Goal: Task Accomplishment & Management: Complete application form

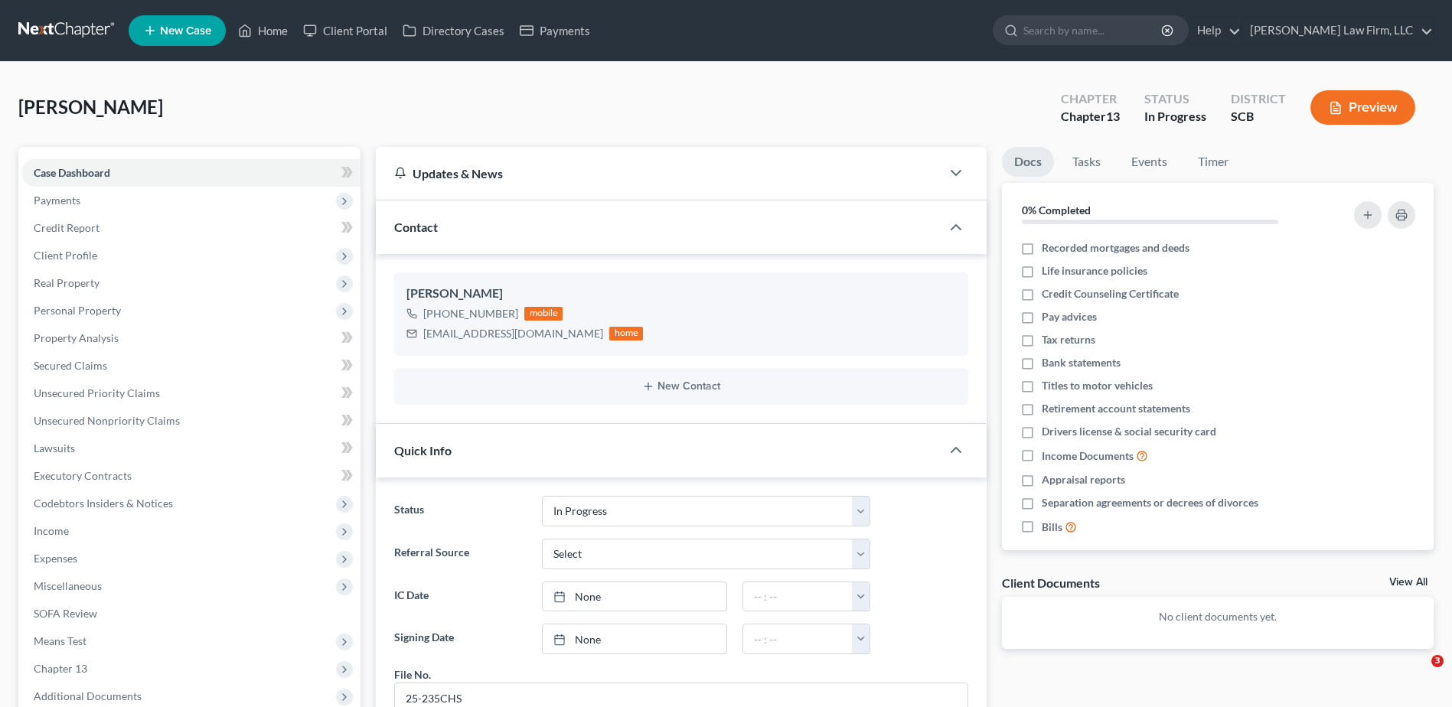
select select "3"
select select "0"
click at [103, 206] on span "Payments" at bounding box center [190, 201] width 339 height 28
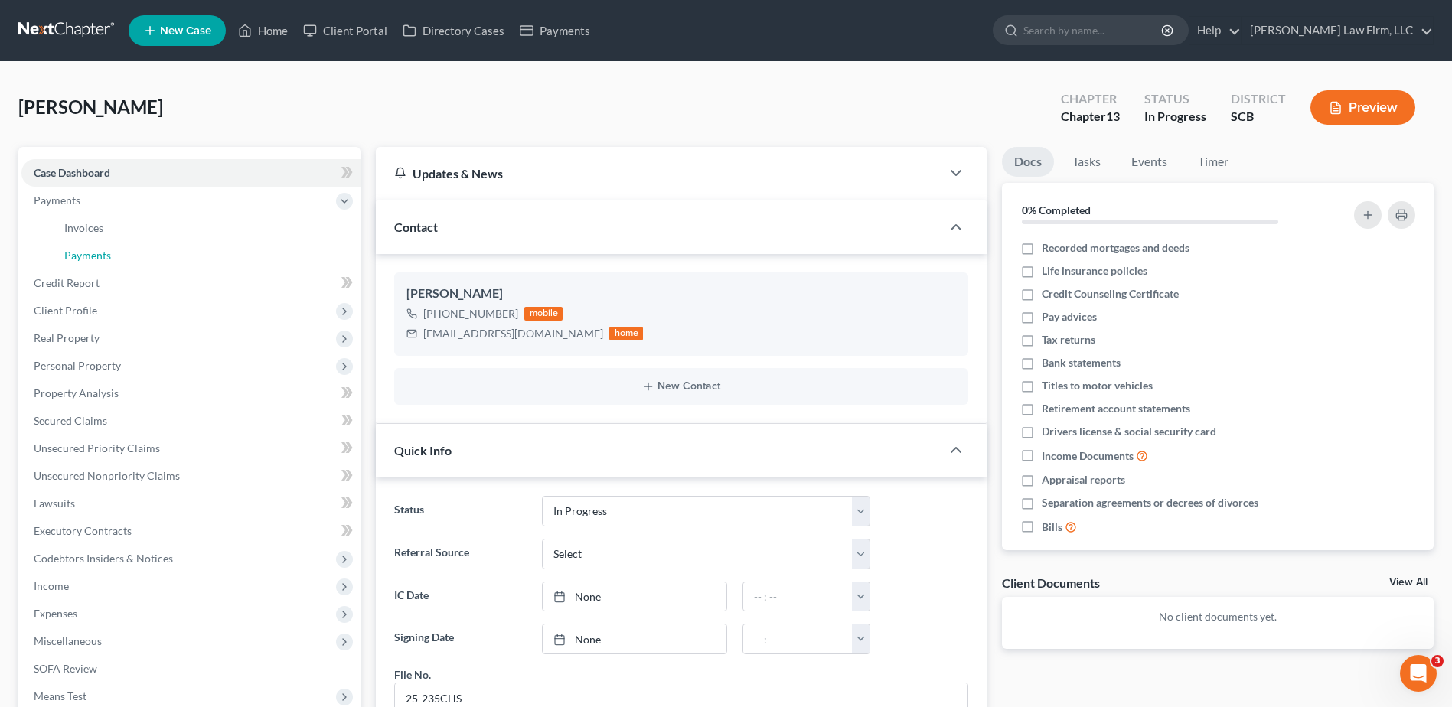
click at [103, 253] on span "Payments" at bounding box center [87, 255] width 47 height 13
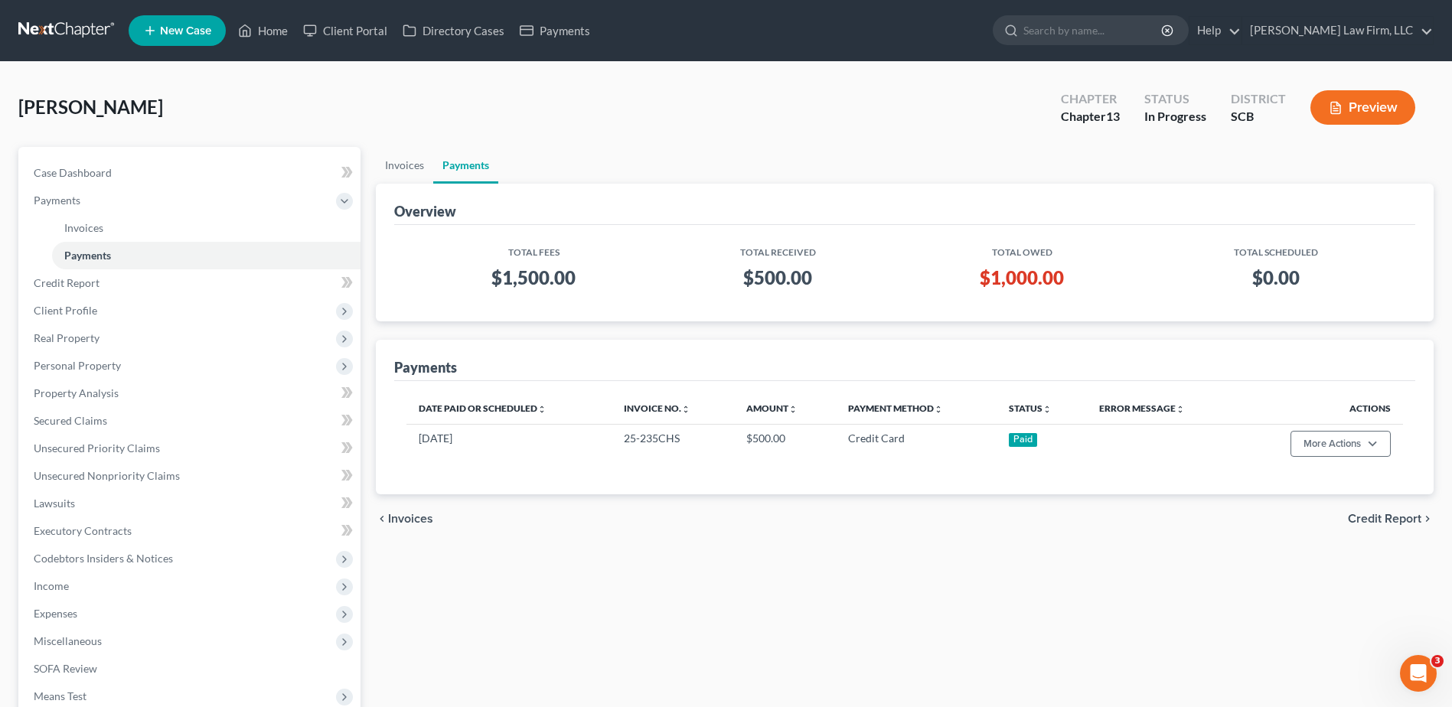
click at [132, 315] on span "Client Profile" at bounding box center [190, 311] width 339 height 28
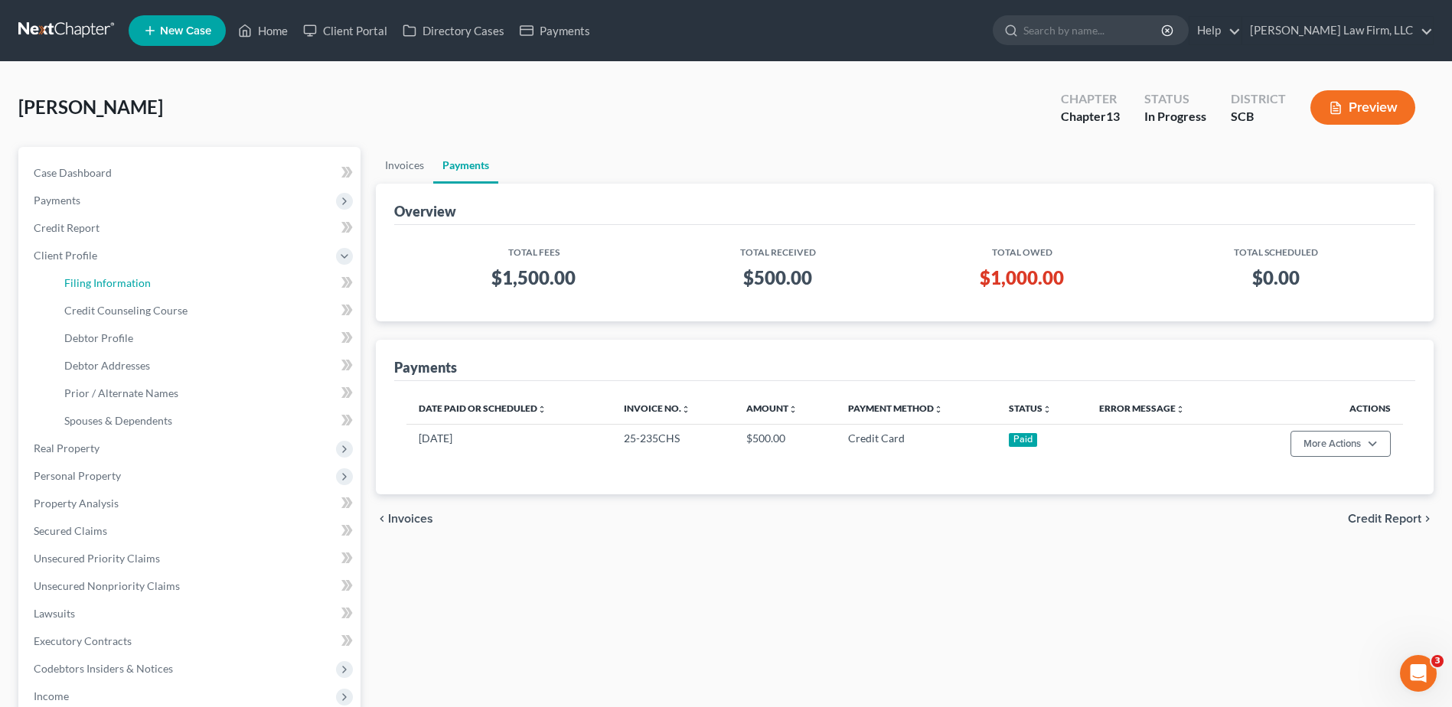
click at [158, 281] on link "Filing Information" at bounding box center [206, 284] width 309 height 28
select select "1"
select select "0"
select select "3"
select select "42"
